Goal: Task Accomplishment & Management: Manage account settings

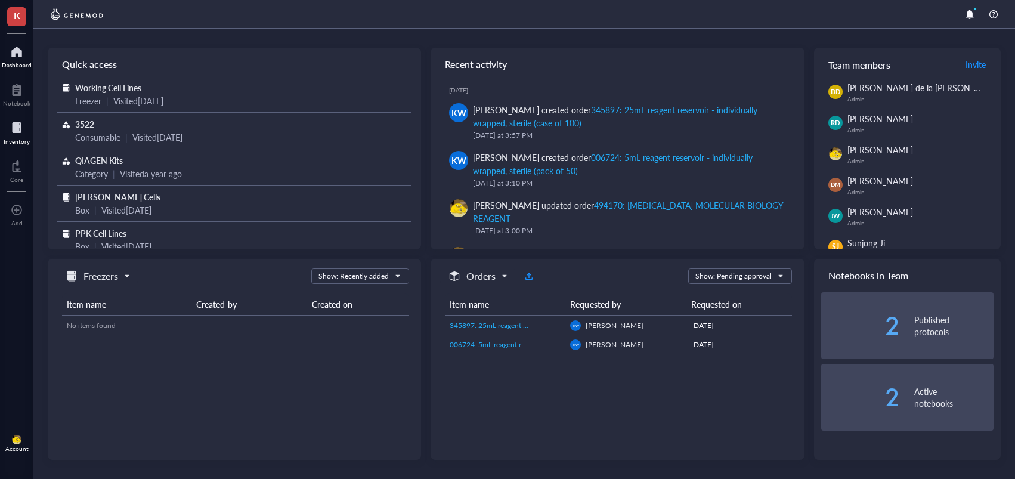
click at [13, 132] on div at bounding box center [17, 128] width 26 height 19
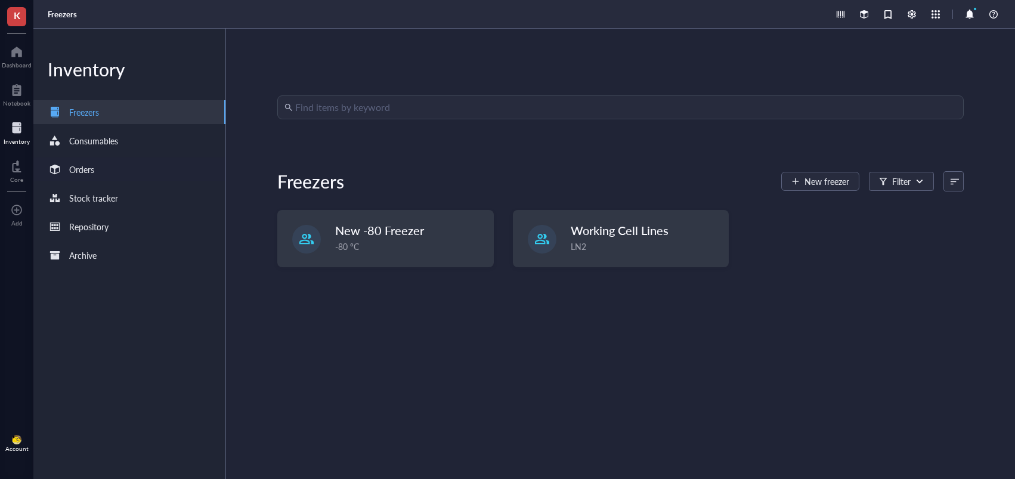
click at [104, 168] on div "Orders" at bounding box center [129, 169] width 192 height 24
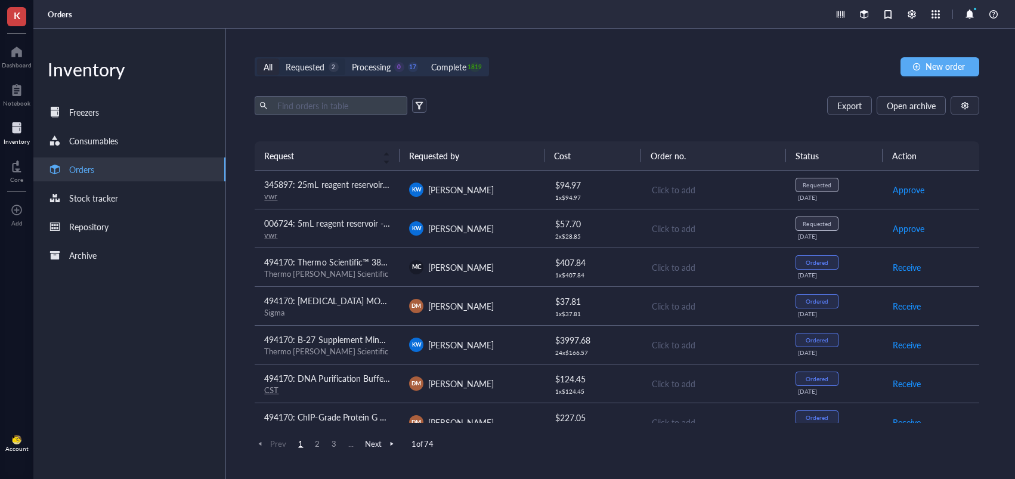
click at [320, 64] on div "Requested" at bounding box center [305, 66] width 39 height 13
click at [279, 58] on input "Requested 2" at bounding box center [279, 58] width 0 height 0
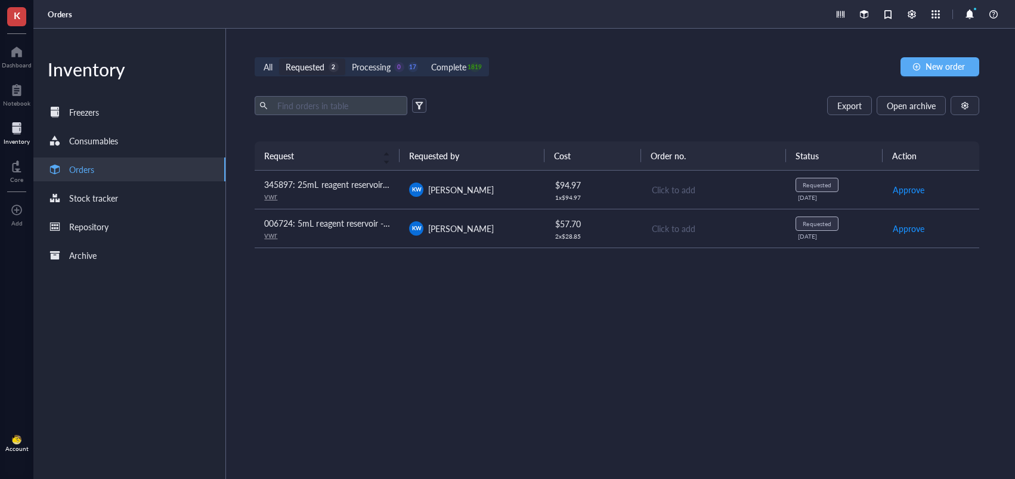
click at [390, 235] on td "006724: 5mL reagent reservoir - individually wrapped, sterile (pack of 50) vwr" at bounding box center [327, 228] width 145 height 39
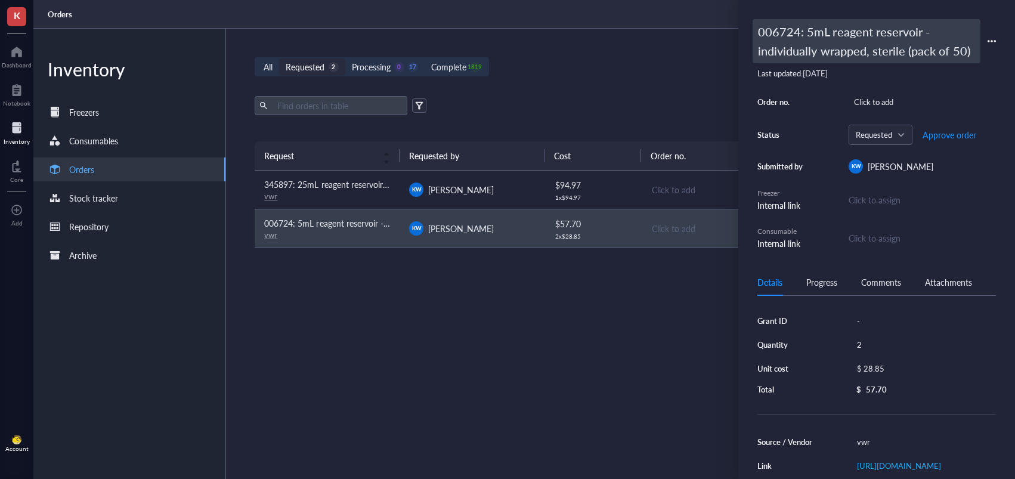
click at [797, 38] on div "006724: 5mL reagent reservoir - individually wrapped, sterile (pack of 50)" at bounding box center [866, 41] width 228 height 44
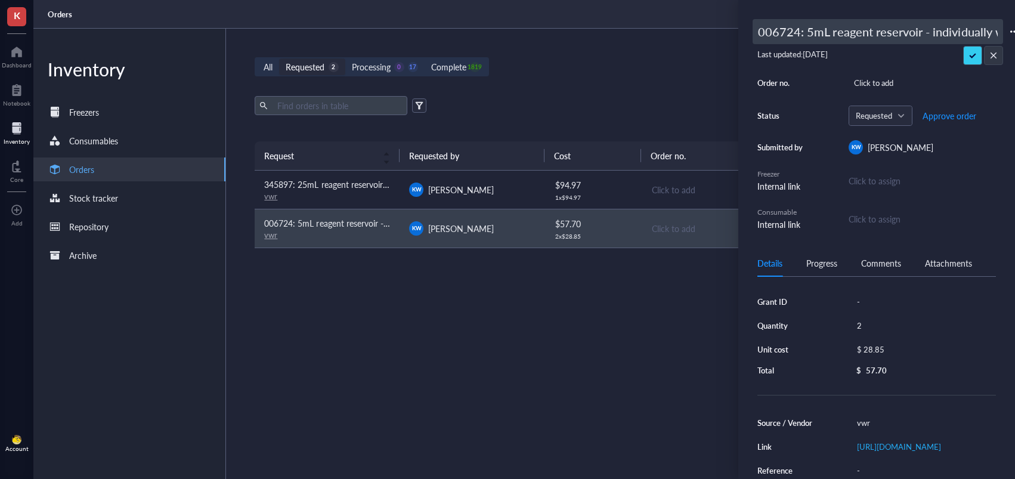
drag, startPoint x: 789, startPoint y: 35, endPoint x: 693, endPoint y: 35, distance: 96.6
click at [693, 35] on div "K Dashboard Notebook Inventory Core To pick up a draggable item, press the spac…" at bounding box center [507, 239] width 1015 height 479
drag, startPoint x: 797, startPoint y: 23, endPoint x: 806, endPoint y: 30, distance: 11.9
click at [797, 23] on input "006724: 5mL reagent reservoir - individually wrapped, sterile (pack of 50)" at bounding box center [877, 32] width 249 height 24
drag, startPoint x: 798, startPoint y: 33, endPoint x: 750, endPoint y: 33, distance: 48.9
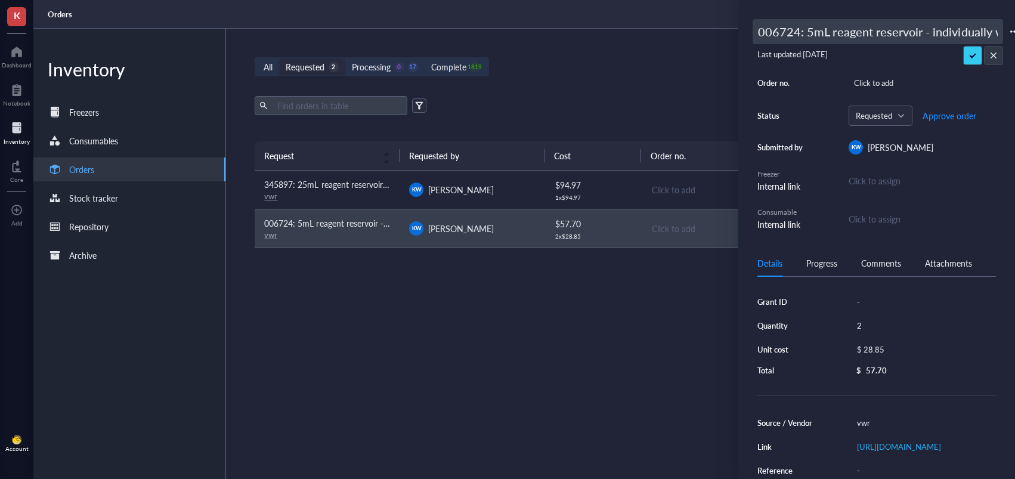
click at [750, 33] on div "006724: 5mL reagent reservoir - individually wrapped, sterile (pack of 50) Last…" at bounding box center [876, 239] width 277 height 479
type input "494170: 5mL reagent reservoir - individually wrapped, sterile (pack of 50)"
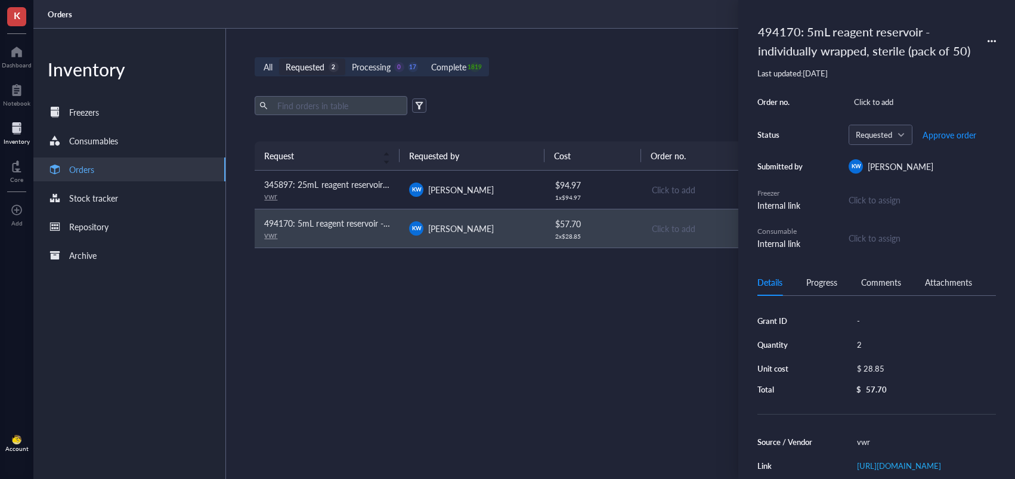
click at [330, 193] on div "vwr" at bounding box center [327, 196] width 126 height 11
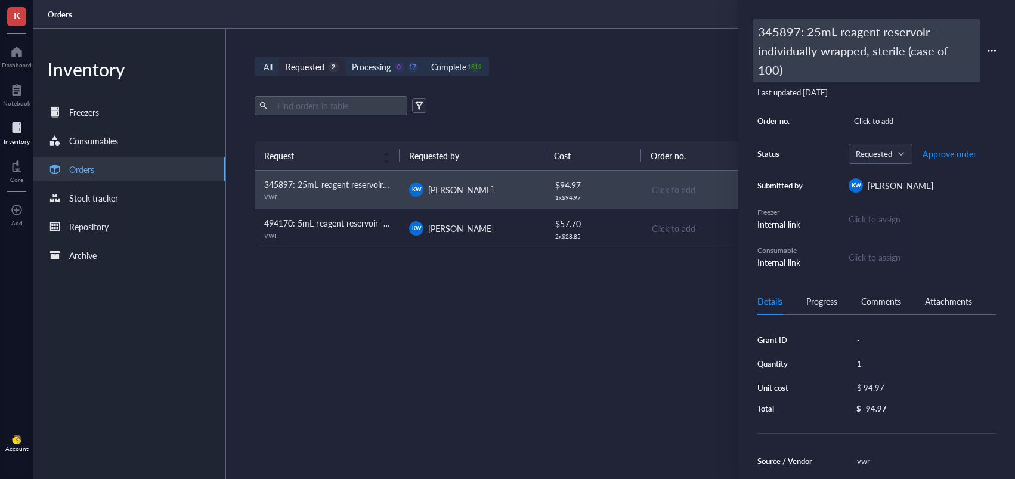
click at [785, 42] on div "345897: 25mL reagent reservoir - individually wrapped, sterile (case of 100)" at bounding box center [866, 50] width 228 height 63
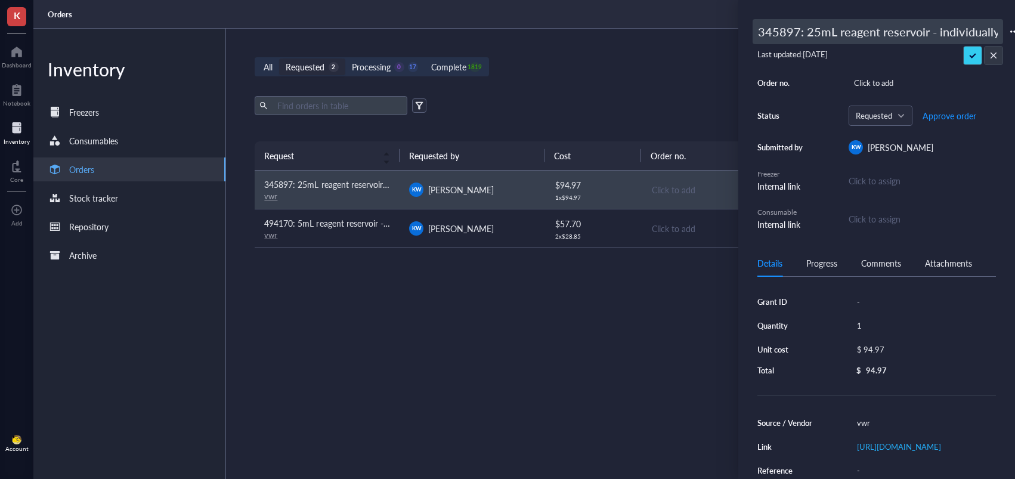
drag, startPoint x: 803, startPoint y: 31, endPoint x: 743, endPoint y: 36, distance: 60.4
click at [733, 36] on div "K Dashboard Notebook Inventory Core To pick up a draggable item, press the spac…" at bounding box center [507, 239] width 1015 height 479
click at [809, 31] on input "345897: 25mL reagent reservoir - individually wrapped, sterile (case of 100)" at bounding box center [877, 32] width 249 height 24
drag, startPoint x: 801, startPoint y: 34, endPoint x: 740, endPoint y: 31, distance: 60.9
click at [741, 31] on div "345897: 25mL reagent reservoir - individually wrapped, sterile (case of 100) La…" at bounding box center [876, 239] width 277 height 479
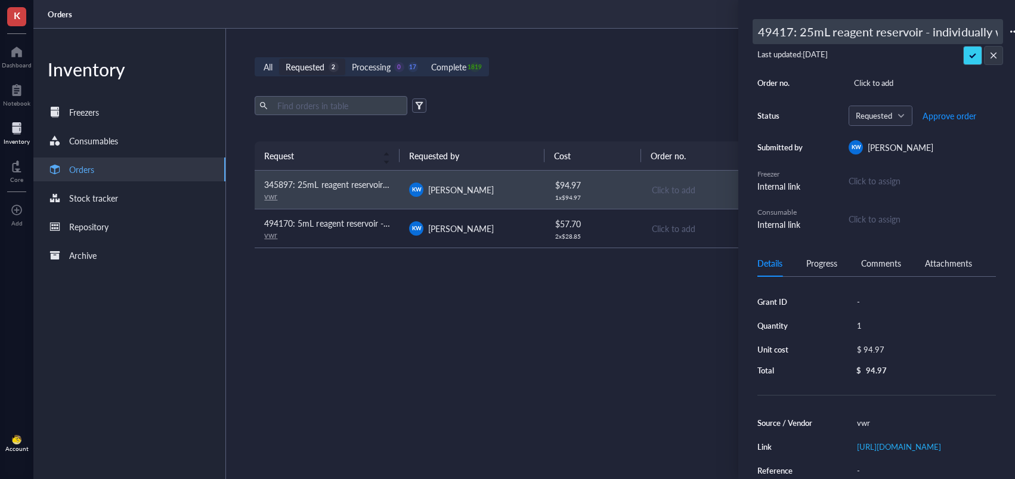
type input "494170: 25mL reagent reservoir - individually wrapped, sterile (case of 100)"
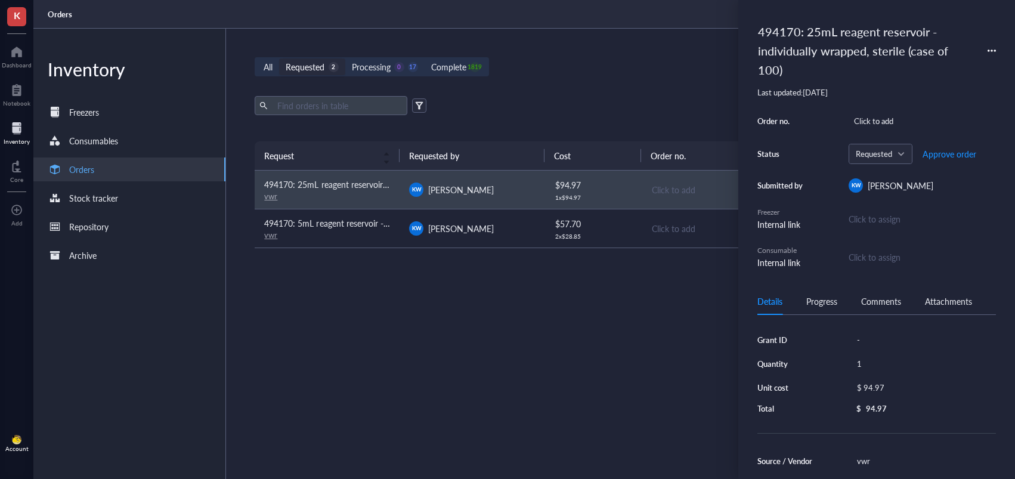
click at [457, 231] on span "[PERSON_NAME]" at bounding box center [461, 228] width 66 height 12
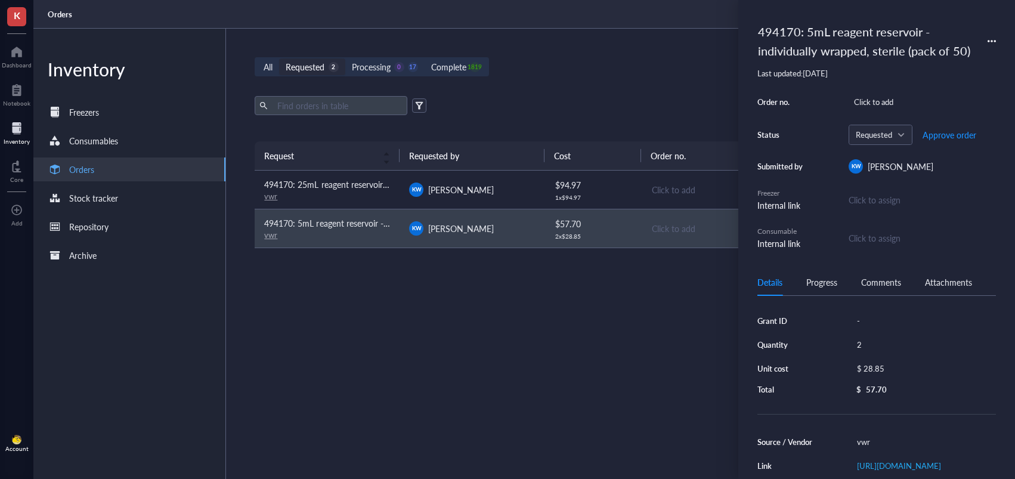
scroll to position [154, 0]
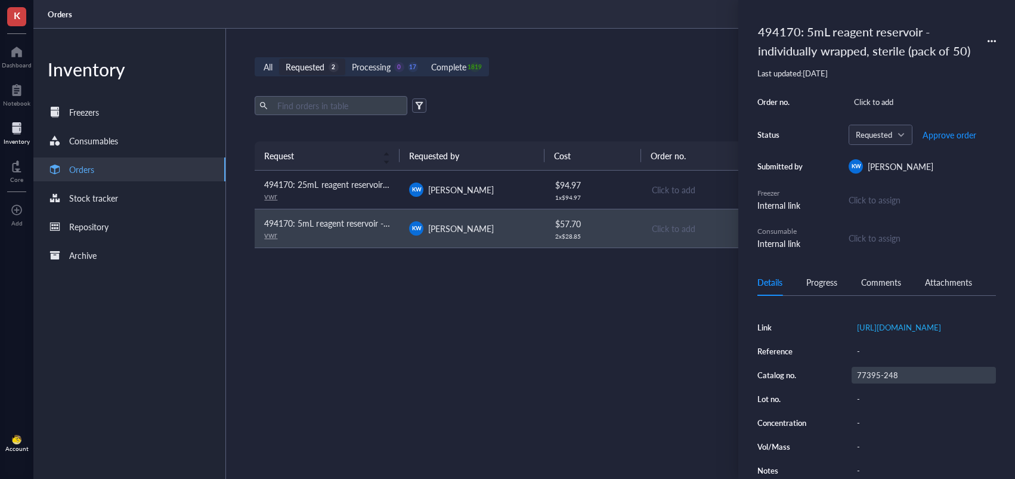
click at [886, 375] on div "77395-248" at bounding box center [923, 375] width 144 height 17
click at [873, 372] on input "77395-248" at bounding box center [878, 375] width 52 height 16
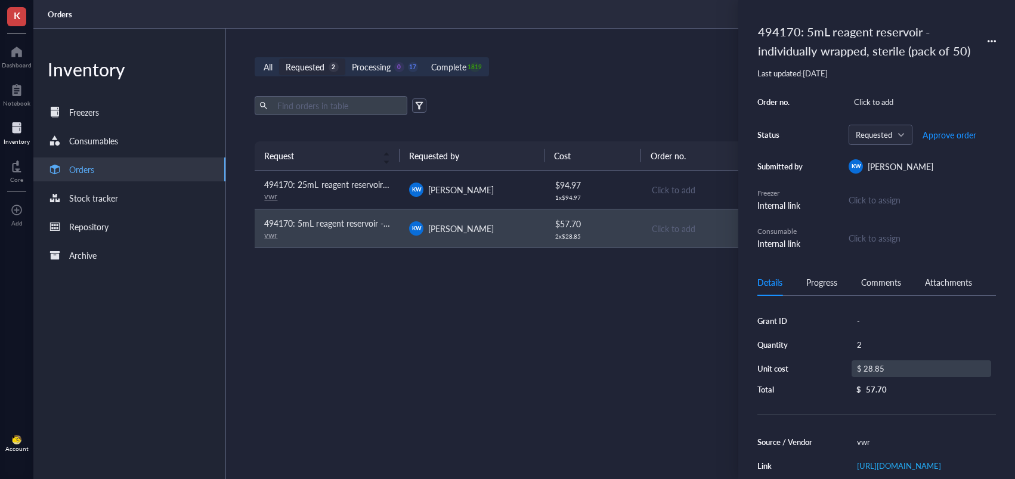
click at [892, 367] on div "$ 28.85" at bounding box center [921, 368] width 140 height 17
drag, startPoint x: 844, startPoint y: 365, endPoint x: 819, endPoint y: 363, distance: 25.2
click at [820, 363] on div "Grant ID - Quantity 2 Unit cost $ 28.85 Total $ 57.70" at bounding box center [876, 354] width 239 height 85
type input "29.71"
click at [941, 139] on span "Approve order" at bounding box center [949, 135] width 54 height 10
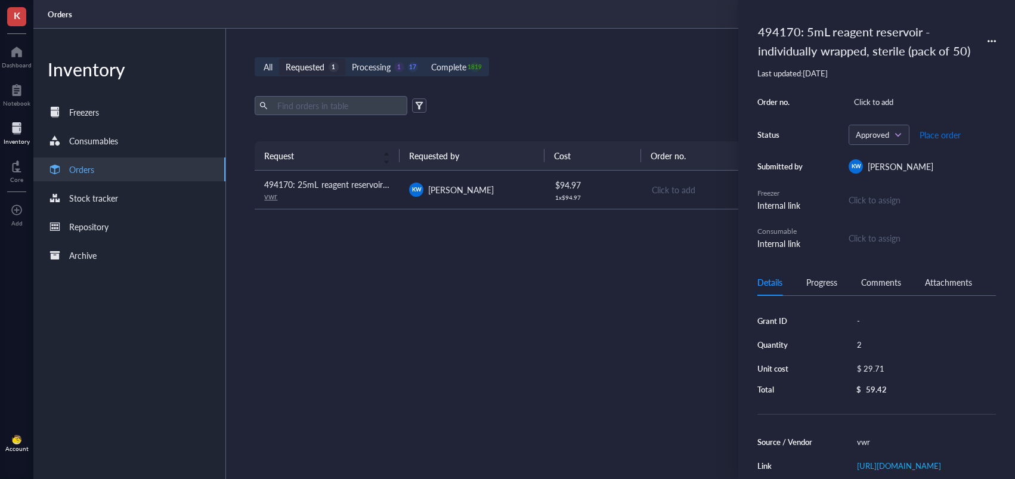
click at [941, 139] on span "Place order" at bounding box center [939, 135] width 41 height 10
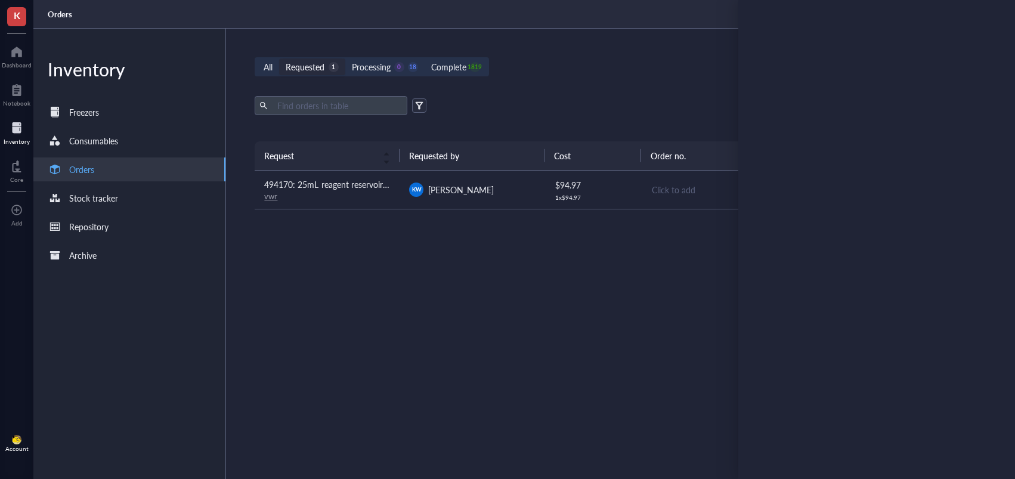
click at [528, 199] on td "[PERSON_NAME]" at bounding box center [471, 190] width 145 height 39
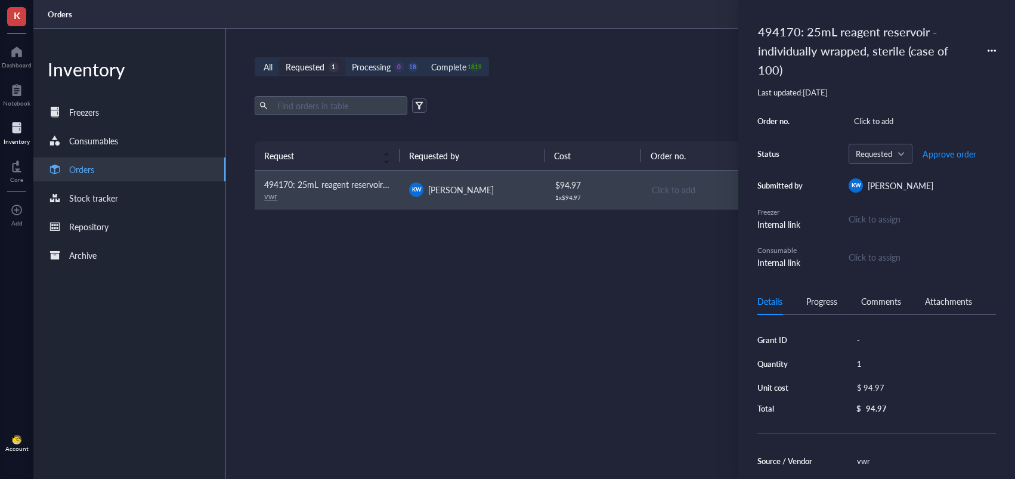
scroll to position [154, 0]
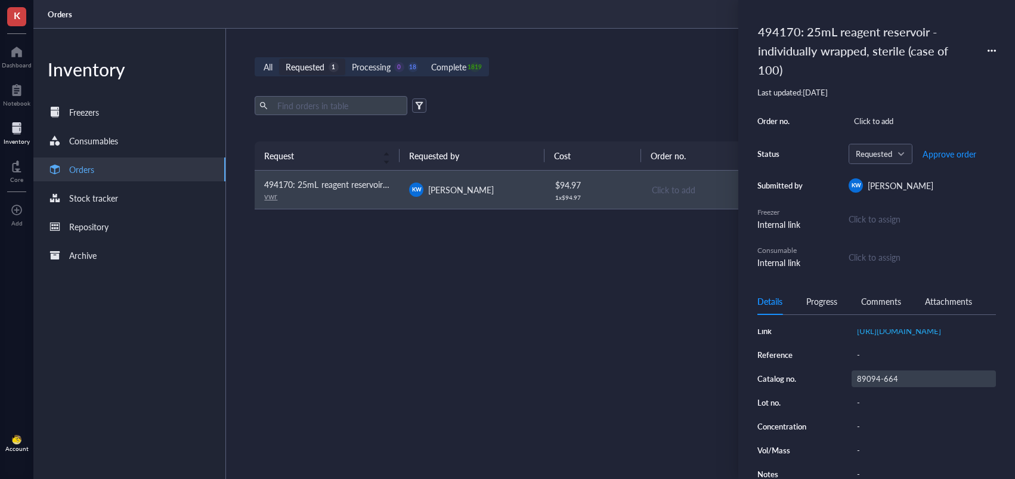
click at [891, 373] on div "89094-664" at bounding box center [923, 378] width 144 height 17
click at [874, 374] on input "89094-664" at bounding box center [878, 379] width 52 height 16
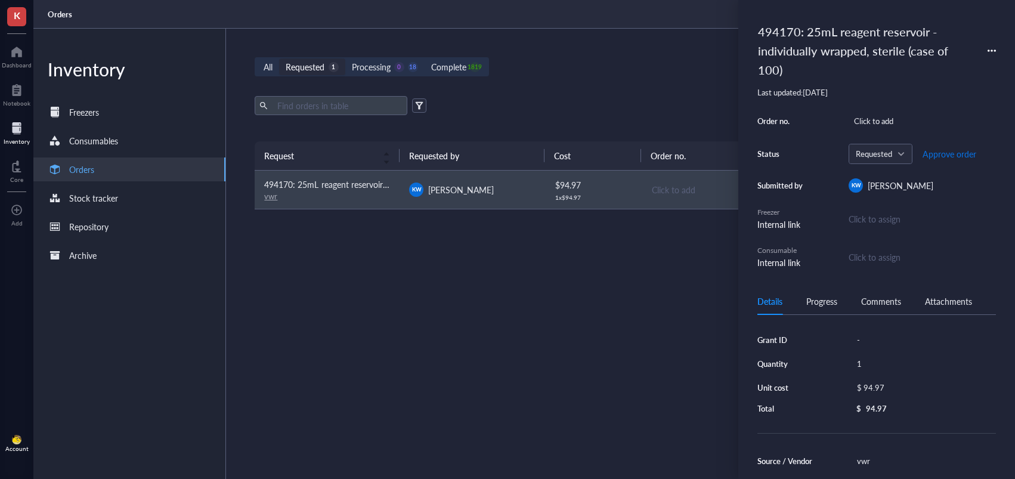
click at [939, 149] on span "Approve order" at bounding box center [949, 154] width 54 height 10
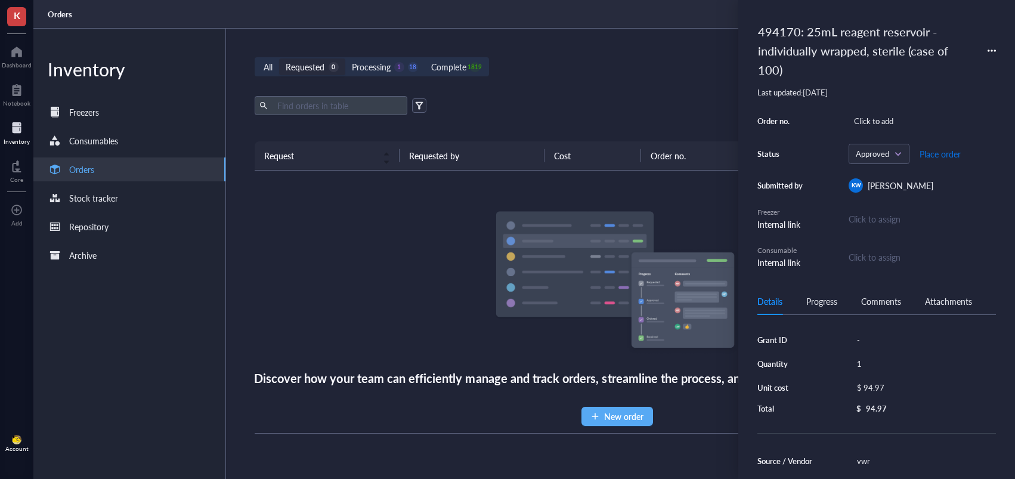
click at [939, 149] on span "Place order" at bounding box center [939, 154] width 41 height 10
drag, startPoint x: 659, startPoint y: 67, endPoint x: 659, endPoint y: 61, distance: 6.6
click at [659, 64] on div "All Requested 0 Processing 0 19 Complete 1819 New order" at bounding box center [617, 66] width 724 height 19
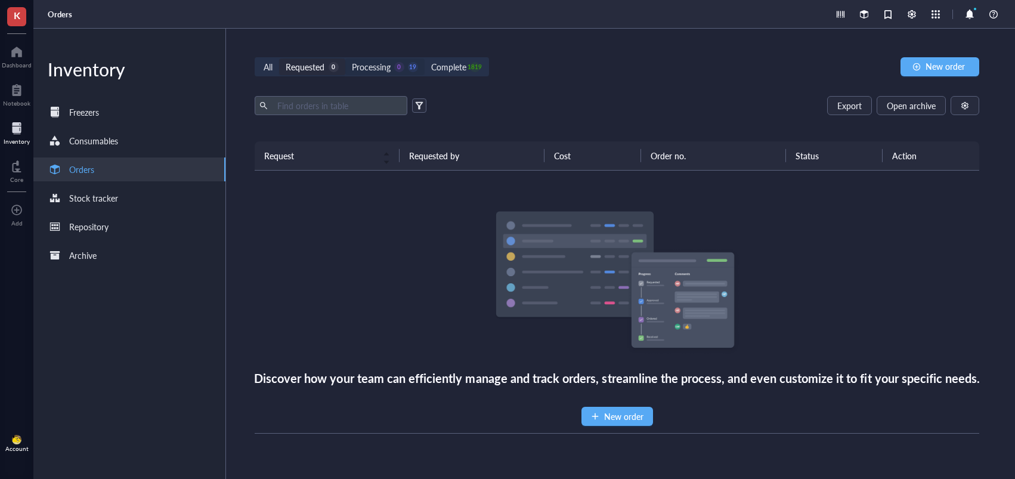
click at [394, 73] on div "Processing 0 19" at bounding box center [384, 66] width 79 height 17
click at [345, 58] on input "Processing 0 19" at bounding box center [345, 58] width 0 height 0
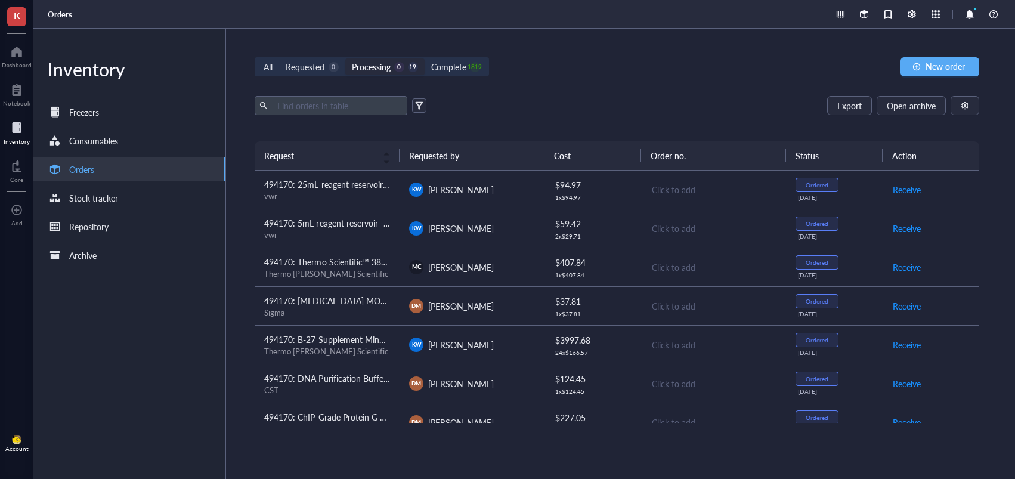
click at [510, 188] on div "[PERSON_NAME]" at bounding box center [472, 189] width 126 height 14
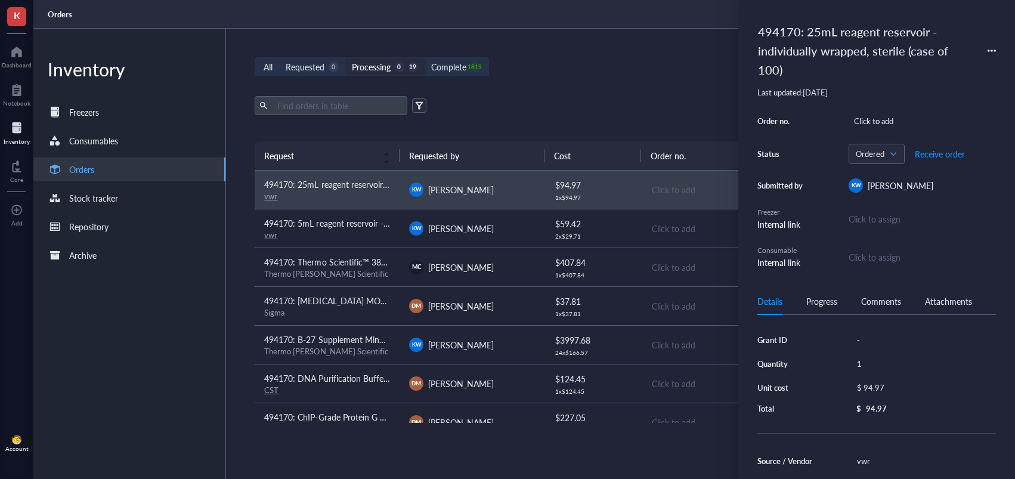
click at [995, 47] on icon at bounding box center [991, 51] width 8 height 8
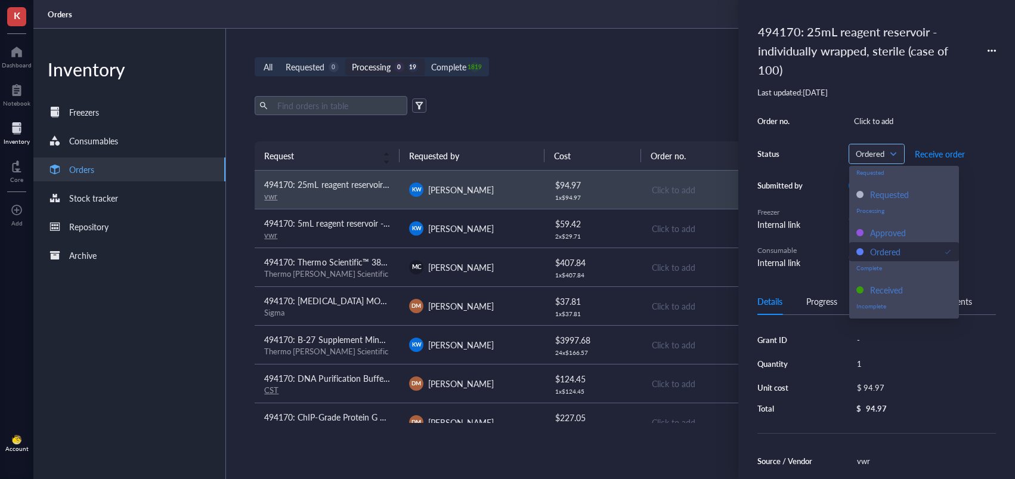
click at [866, 148] on span "Ordered" at bounding box center [875, 153] width 39 height 11
click at [890, 188] on div "Requested" at bounding box center [889, 194] width 39 height 13
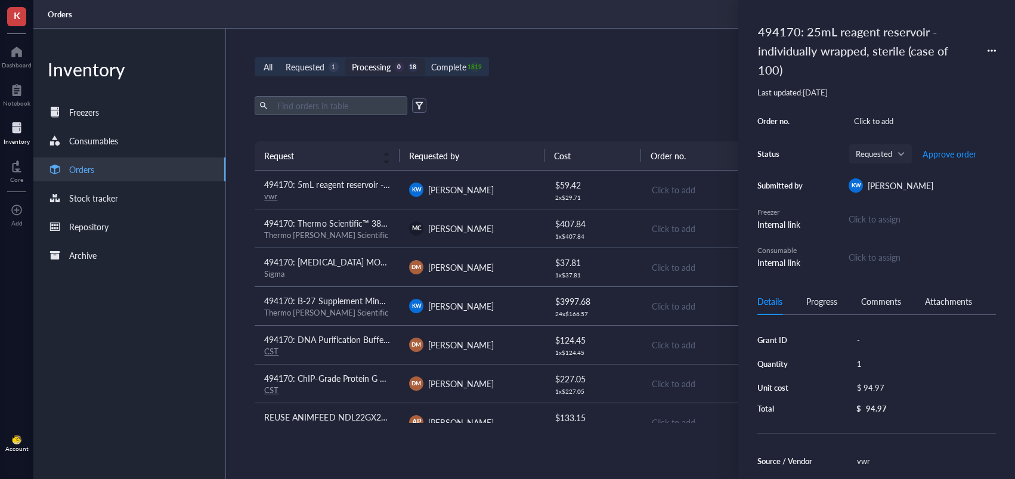
drag, startPoint x: 671, startPoint y: 94, endPoint x: 470, endPoint y: 86, distance: 201.1
click at [670, 95] on div "All Requested 1 Processing 0 18 Complete 1819 New order Export Open archive Req…" at bounding box center [617, 254] width 782 height 450
click at [315, 68] on div "Requested" at bounding box center [305, 66] width 39 height 13
click at [279, 58] on input "Requested 1" at bounding box center [279, 58] width 0 height 0
